Goal: Transaction & Acquisition: Purchase product/service

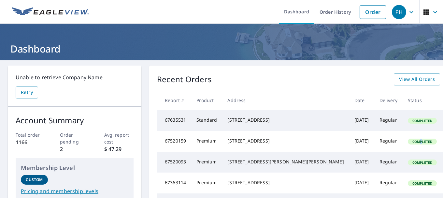
click at [403, 147] on td "Completed" at bounding box center [422, 141] width 39 height 21
click at [368, 13] on link "Order" at bounding box center [373, 12] width 26 height 14
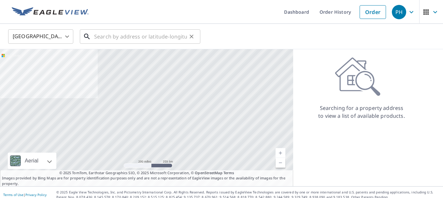
click at [95, 36] on input "text" at bounding box center [140, 36] width 93 height 18
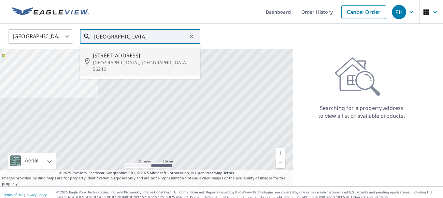
click at [119, 55] on span "[STREET_ADDRESS]" at bounding box center [144, 56] width 102 height 8
type input "[STREET_ADDRESS]"
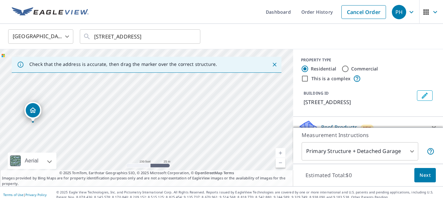
drag, startPoint x: 30, startPoint y: 111, endPoint x: 34, endPoint y: 111, distance: 4.0
click at [34, 111] on div "[STREET_ADDRESS]" at bounding box center [146, 117] width 293 height 137
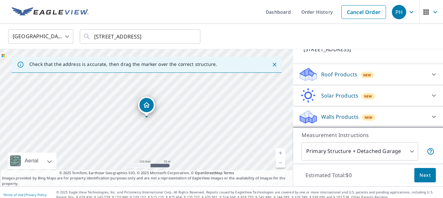
click at [323, 77] on p "Roof Products" at bounding box center [339, 74] width 36 height 8
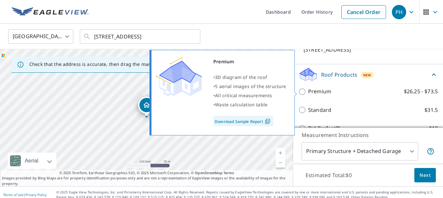
click at [302, 93] on input "Premium $26.25 - $73.5" at bounding box center [304, 92] width 10 height 8
checkbox input "true"
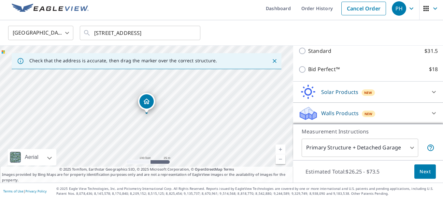
scroll to position [5, 0]
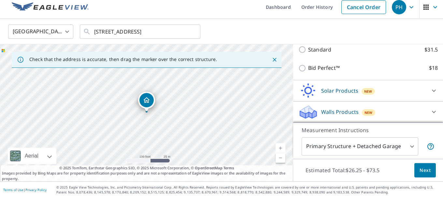
click at [424, 169] on span "Next" at bounding box center [425, 170] width 11 height 8
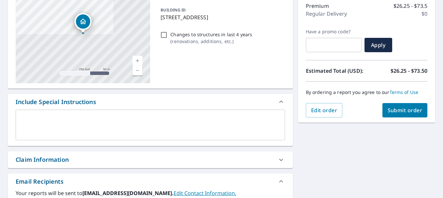
scroll to position [91, 0]
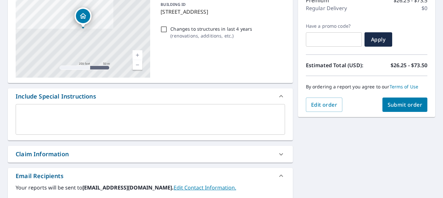
click at [394, 104] on span "Submit order" at bounding box center [405, 104] width 35 height 7
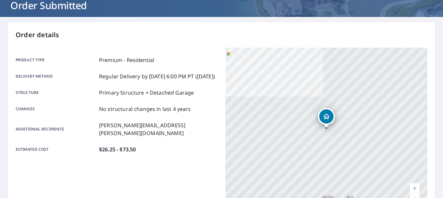
scroll to position [40, 0]
